Goal: Complete application form: Complete application form

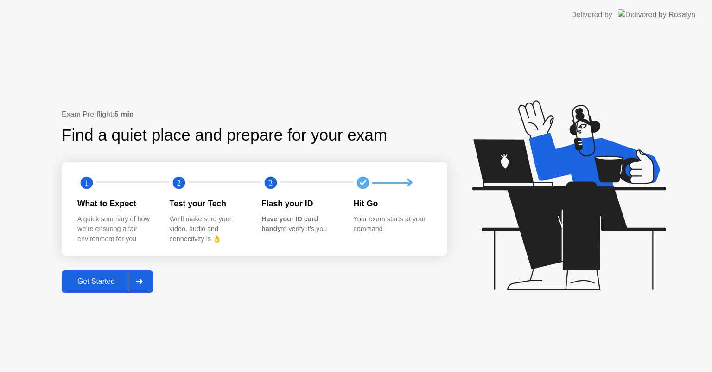
click at [106, 284] on div "Get Started" at bounding box center [96, 281] width 64 height 8
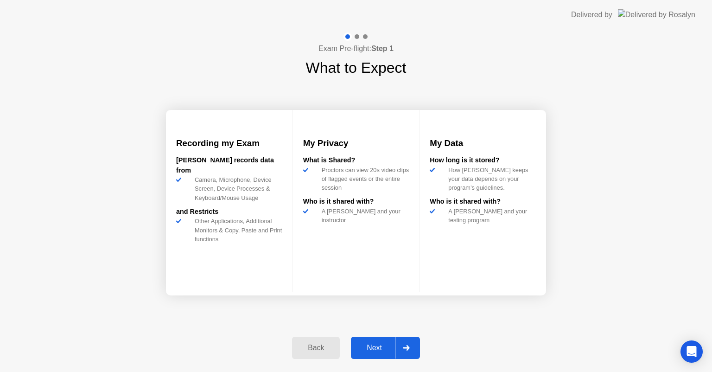
click at [373, 351] on div "Next" at bounding box center [374, 348] width 41 height 8
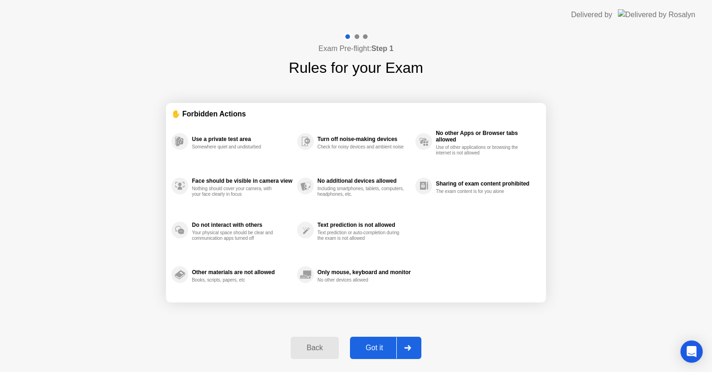
click at [373, 351] on div "Got it" at bounding box center [375, 348] width 44 height 8
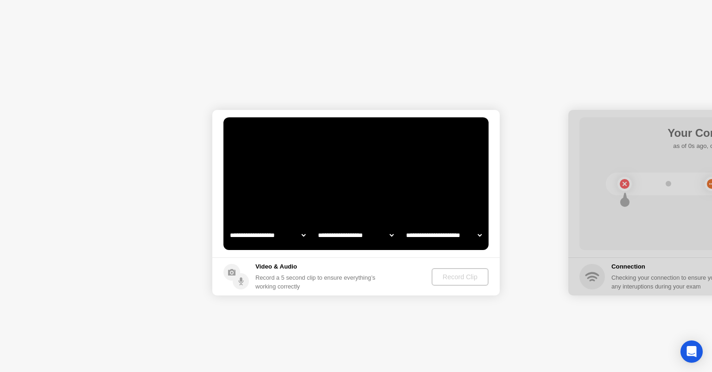
select select "**********"
select select "*******"
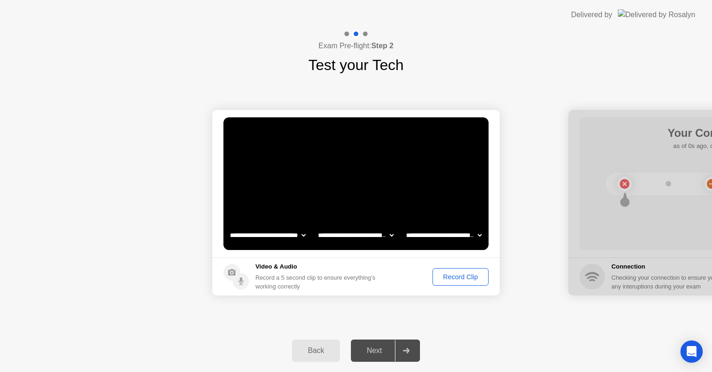
click at [457, 269] on button "Record Clip" at bounding box center [461, 277] width 56 height 18
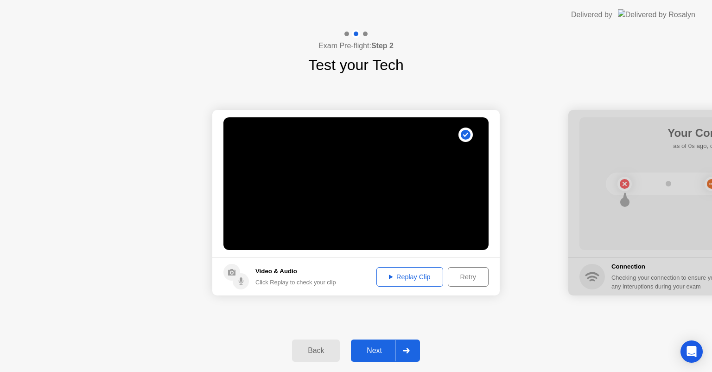
click at [417, 273] on div "Replay Clip" at bounding box center [410, 276] width 60 height 7
click at [371, 351] on div "Next" at bounding box center [374, 350] width 41 height 8
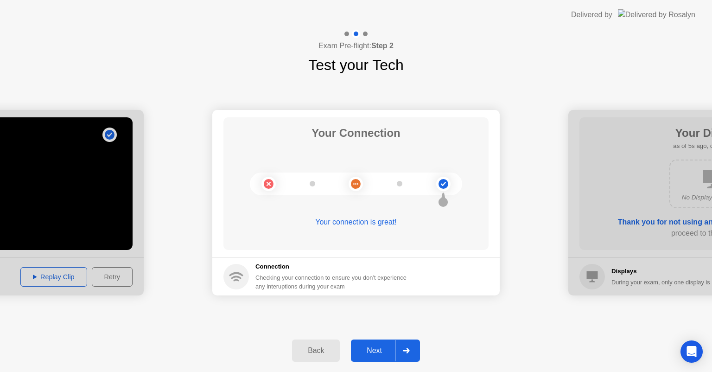
click at [371, 349] on div "Next" at bounding box center [374, 350] width 41 height 8
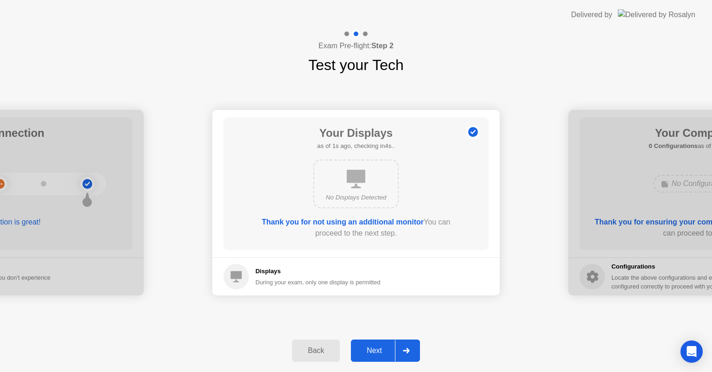
click at [371, 349] on div "Next" at bounding box center [374, 350] width 41 height 8
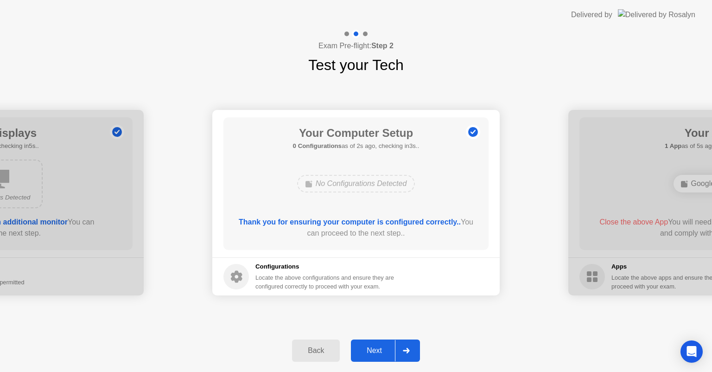
click at [371, 349] on div "Next" at bounding box center [374, 350] width 41 height 8
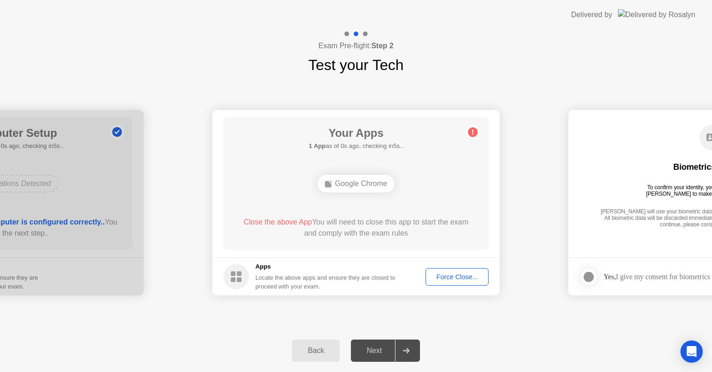
click at [448, 275] on div "Force Close..." at bounding box center [457, 276] width 57 height 7
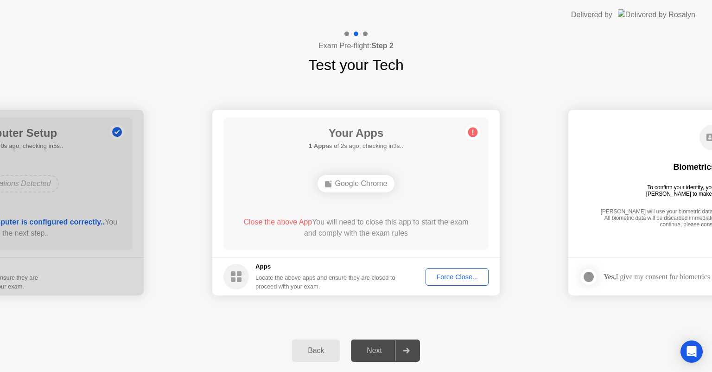
click at [367, 347] on div "Next" at bounding box center [374, 350] width 41 height 8
click at [443, 277] on div "Force Close..." at bounding box center [457, 276] width 57 height 7
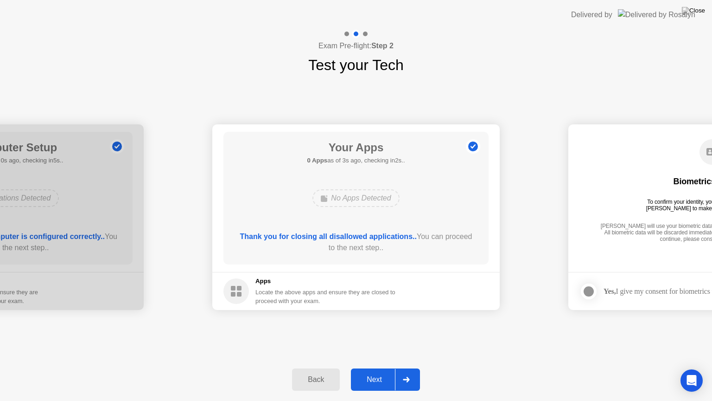
click at [371, 371] on div "Next" at bounding box center [374, 379] width 41 height 8
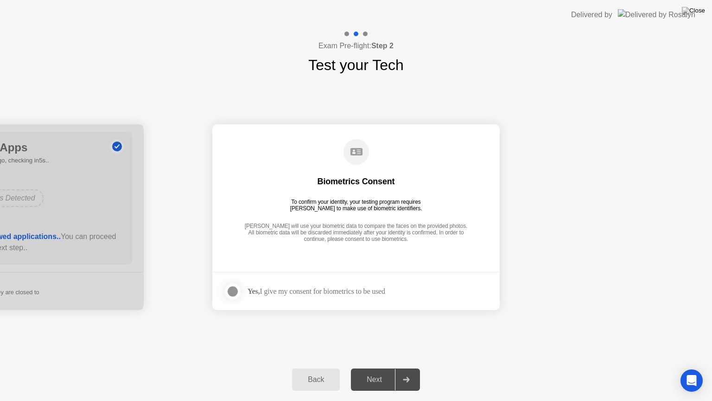
click at [371, 371] on div "Next" at bounding box center [374, 379] width 41 height 8
click at [338, 291] on div "Yes, I give my consent for biometrics to be used" at bounding box center [317, 291] width 138 height 9
click at [235, 289] on div at bounding box center [232, 291] width 11 height 11
click at [373, 371] on div "Next" at bounding box center [374, 379] width 41 height 8
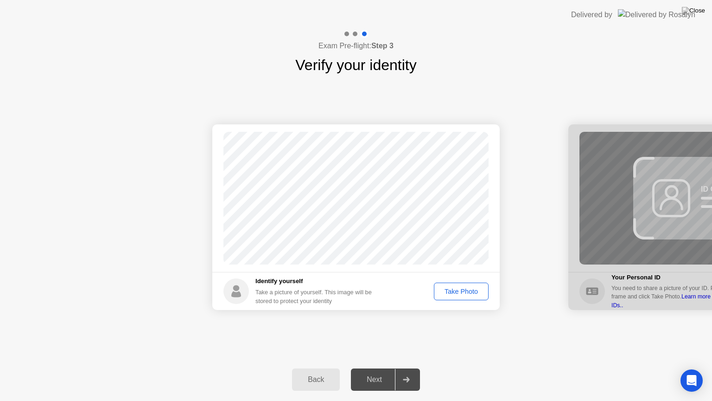
click at [464, 288] on div "Take Photo" at bounding box center [461, 291] width 48 height 7
click at [461, 290] on div "Retake" at bounding box center [467, 291] width 36 height 7
click at [461, 290] on div "Take Photo" at bounding box center [461, 291] width 48 height 7
click at [375, 371] on div "Next" at bounding box center [374, 379] width 41 height 8
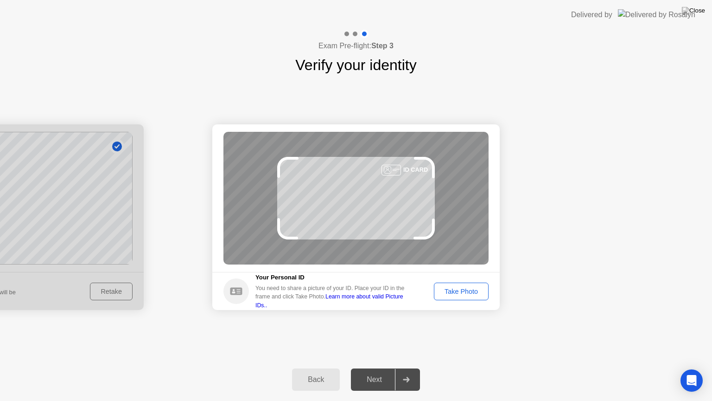
click at [454, 288] on div "Take Photo" at bounding box center [461, 291] width 48 height 7
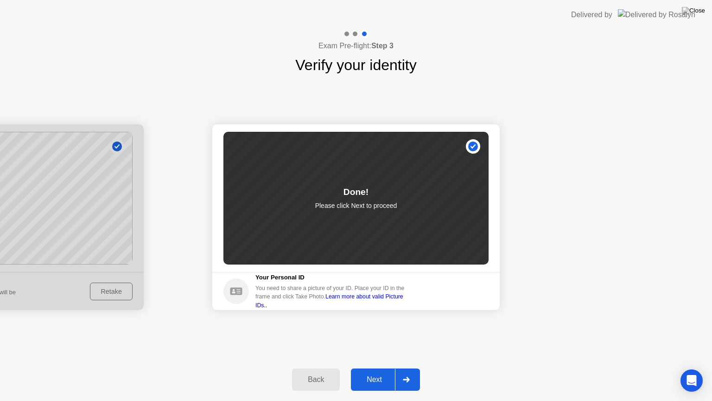
click at [369, 371] on div "Next" at bounding box center [374, 379] width 41 height 8
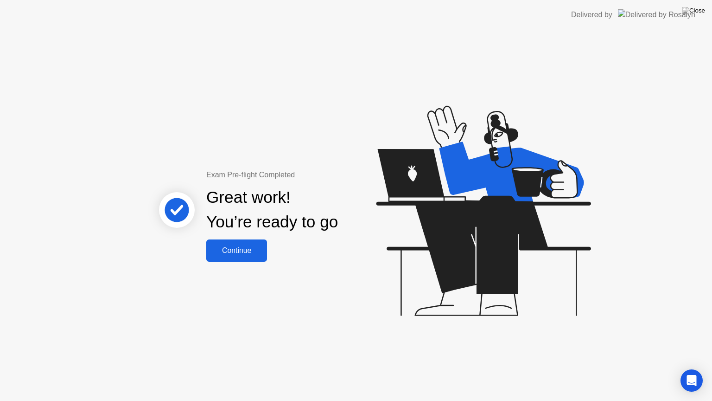
click at [240, 252] on div "Continue" at bounding box center [236, 250] width 55 height 8
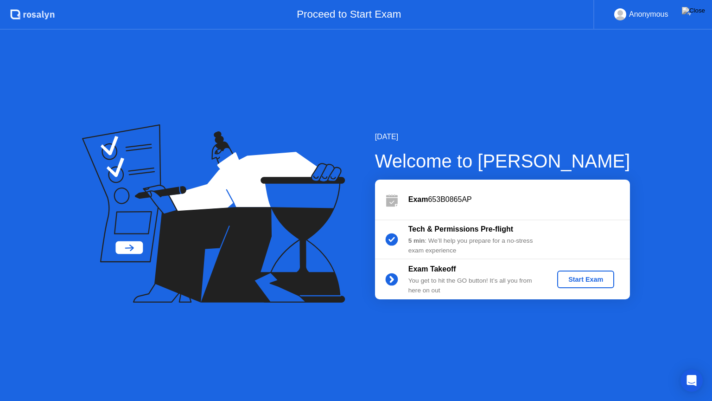
click at [575, 276] on div "Start Exam" at bounding box center [586, 278] width 50 height 7
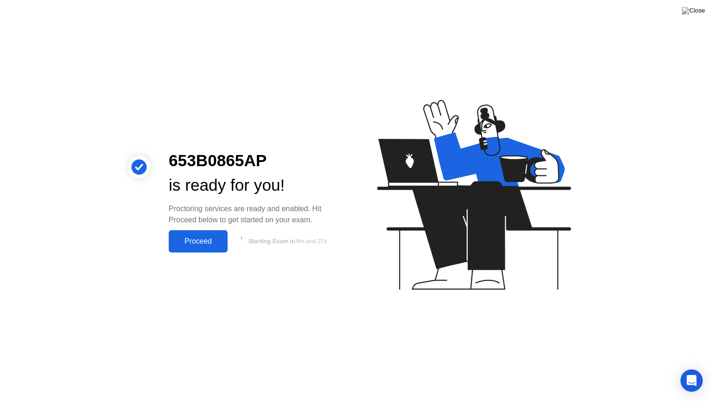
click at [197, 242] on div "Proceed" at bounding box center [198, 241] width 53 height 8
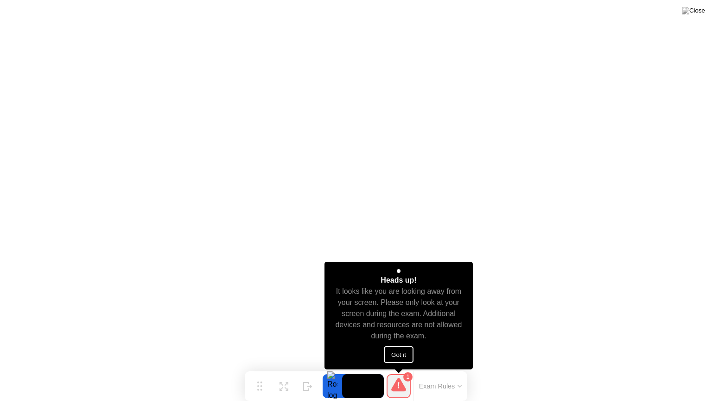
click at [404, 354] on button "Got it" at bounding box center [399, 354] width 30 height 17
